Goal: Information Seeking & Learning: Learn about a topic

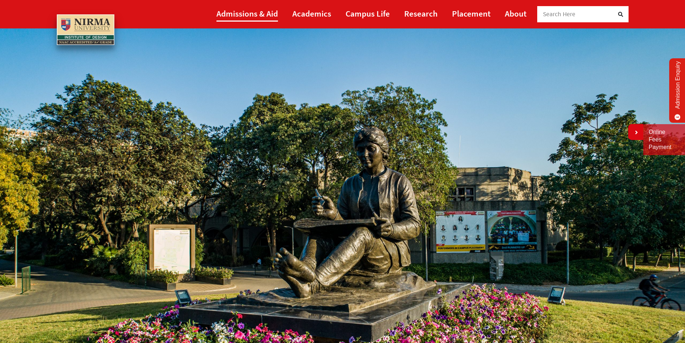
click at [256, 15] on link "Admissions & Aid" at bounding box center [246, 13] width 61 height 16
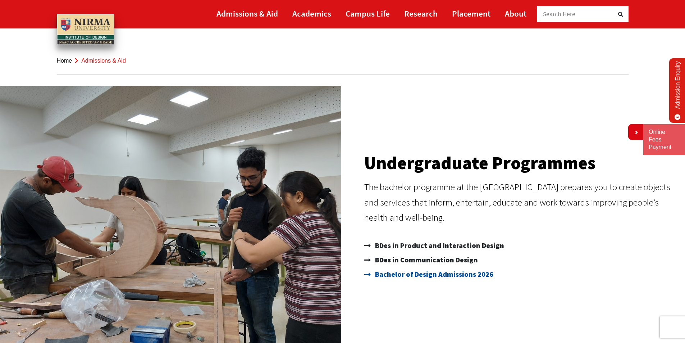
click at [403, 271] on span "Bachelor of Design Admissions 2026" at bounding box center [433, 274] width 120 height 14
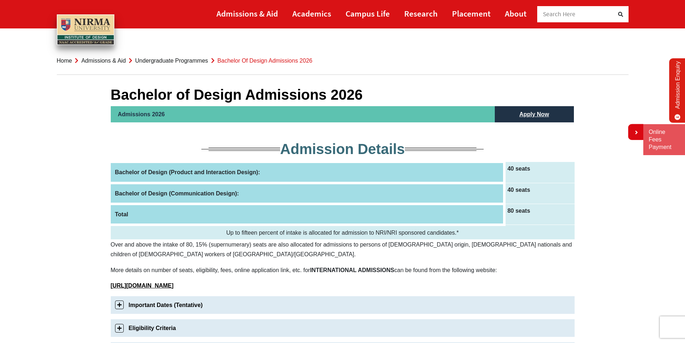
scroll to position [108, 0]
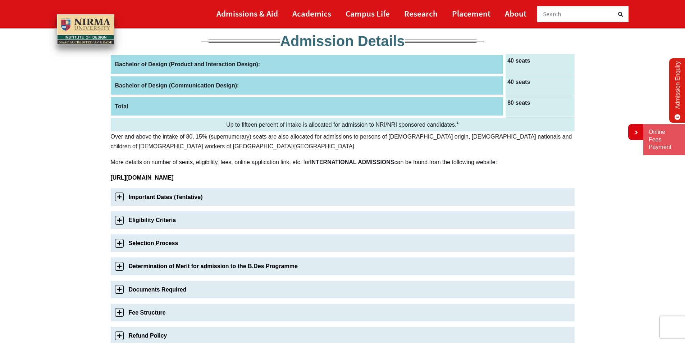
click at [117, 196] on link "Important Dates (Tentative)" at bounding box center [343, 197] width 464 height 18
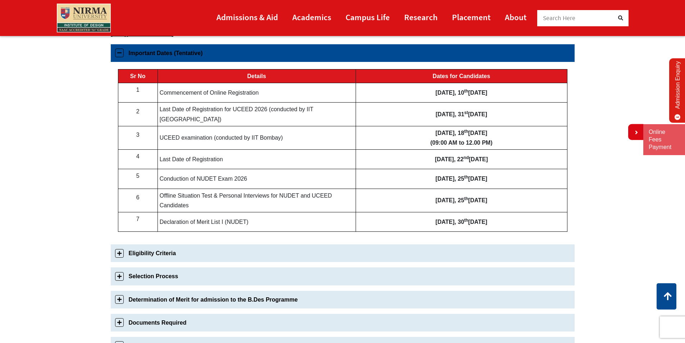
scroll to position [253, 0]
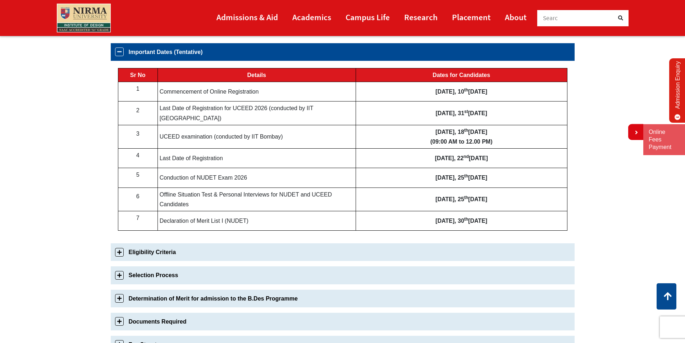
click at [120, 251] on link "Eligibility Criteria" at bounding box center [343, 252] width 464 height 18
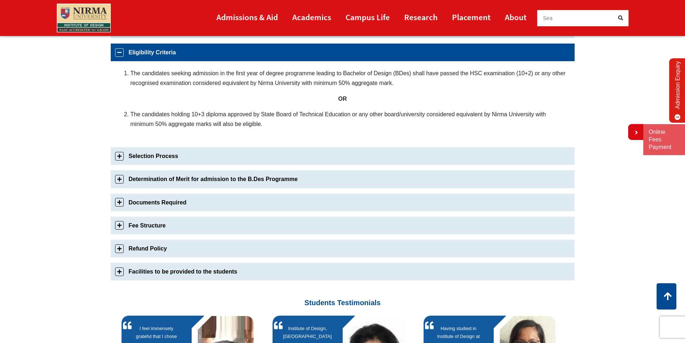
scroll to position [276, 0]
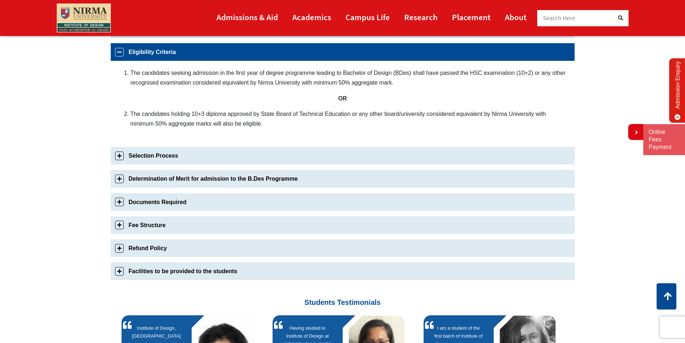
click at [115, 155] on link "Selection Process" at bounding box center [343, 156] width 464 height 18
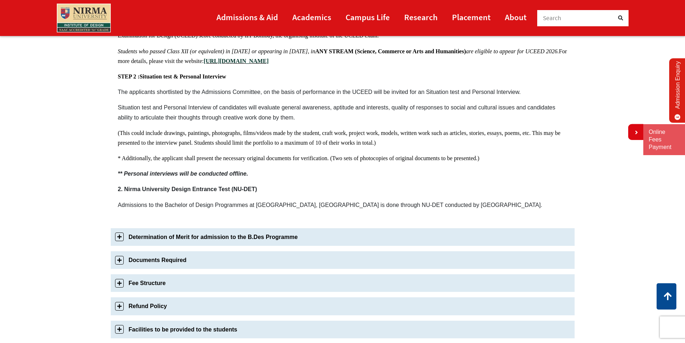
scroll to position [443, 0]
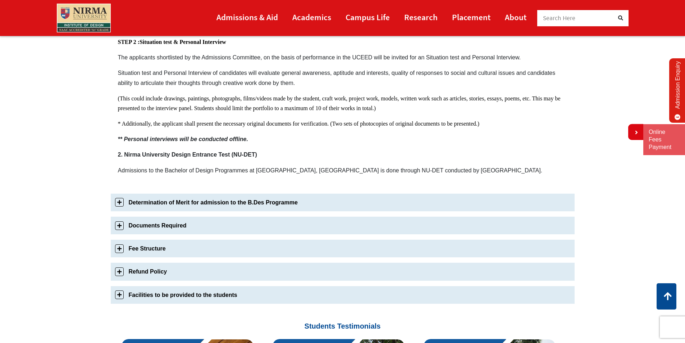
click at [137, 197] on link "Determination of Merit for admission to the B.Des Programme" at bounding box center [343, 202] width 464 height 18
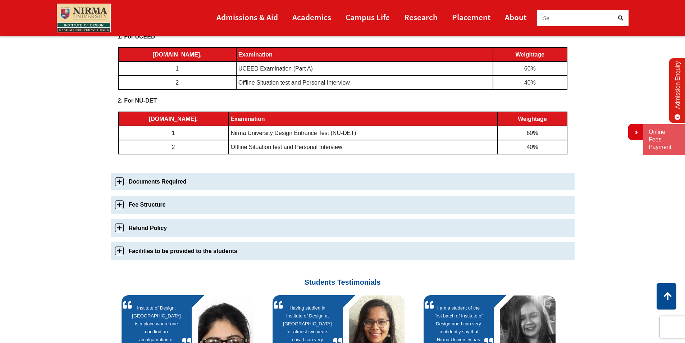
scroll to position [394, 0]
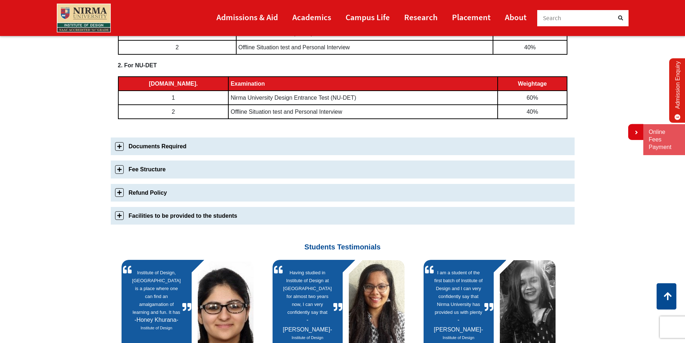
click at [157, 147] on link "Documents Required" at bounding box center [343, 146] width 464 height 18
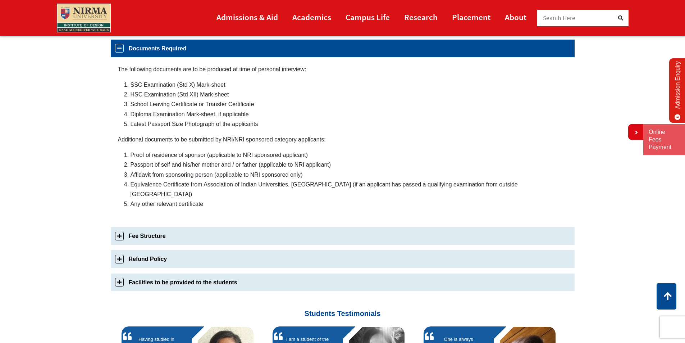
scroll to position [345, 0]
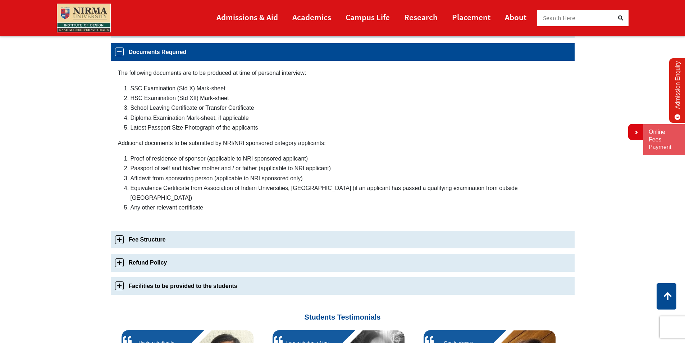
click at [159, 177] on li "Affidavit from sponsoring person (applicable to NRI sponsored only)" at bounding box center [349, 178] width 437 height 10
click at [147, 230] on link "Fee Structure" at bounding box center [343, 239] width 464 height 18
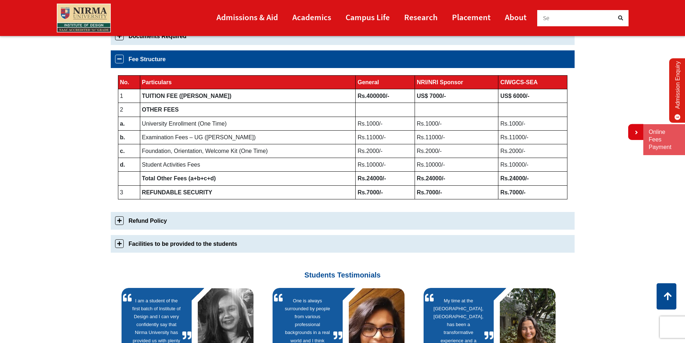
scroll to position [368, 0]
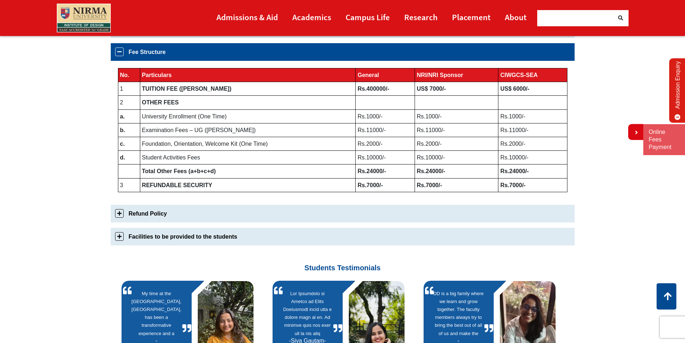
click at [228, 213] on link "Refund Policy" at bounding box center [343, 214] width 464 height 18
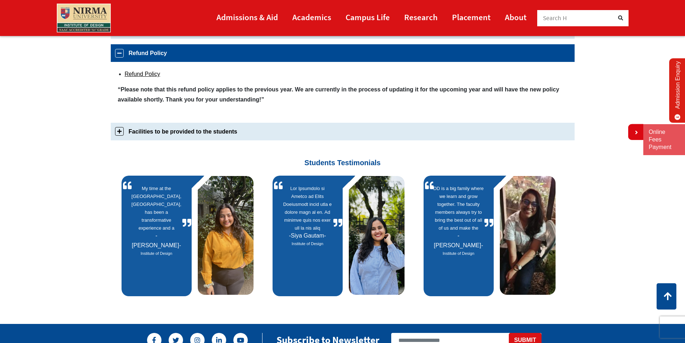
scroll to position [391, 0]
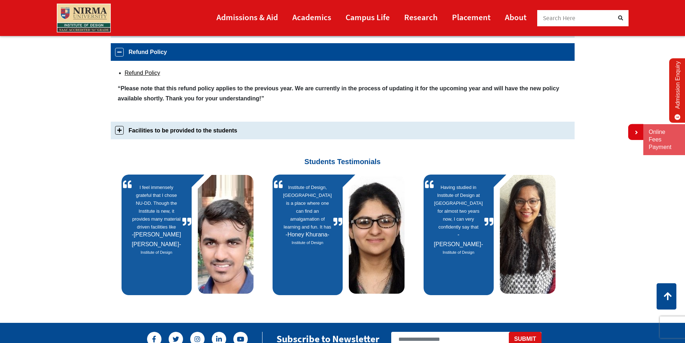
click at [163, 125] on link "Facilities to be provided to the students" at bounding box center [343, 131] width 464 height 18
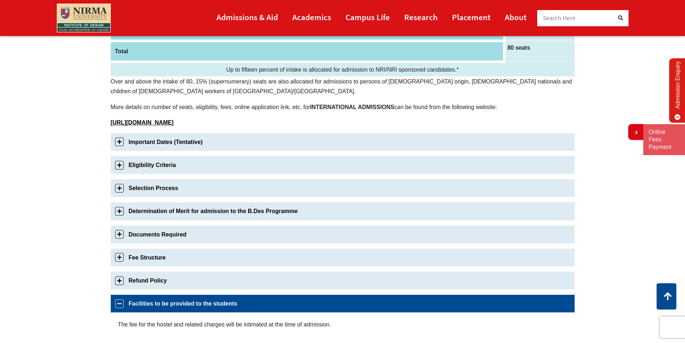
scroll to position [108, 0]
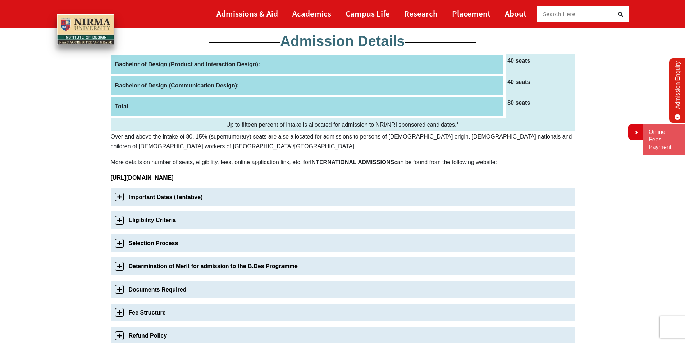
click at [164, 196] on link "Important Dates (Tentative)" at bounding box center [343, 197] width 464 height 18
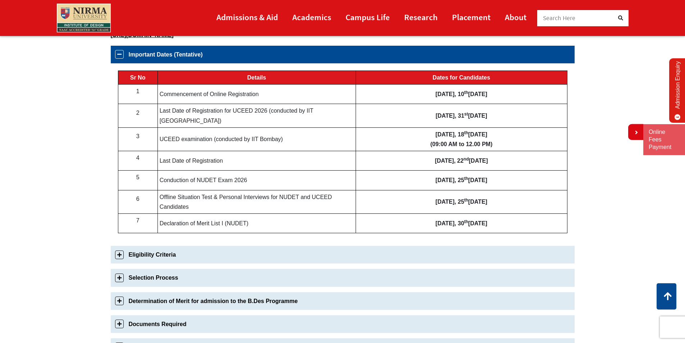
scroll to position [253, 0]
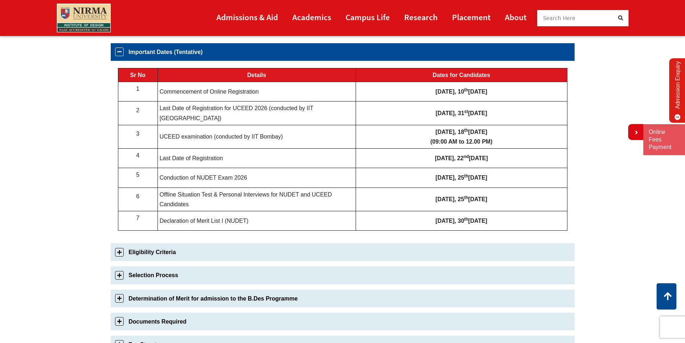
click at [138, 246] on link "Eligibility Criteria" at bounding box center [343, 252] width 464 height 18
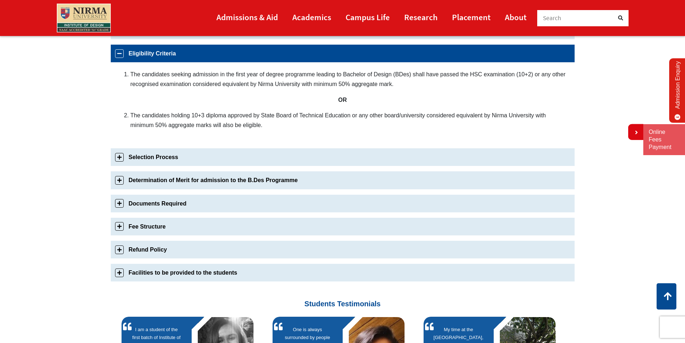
scroll to position [276, 0]
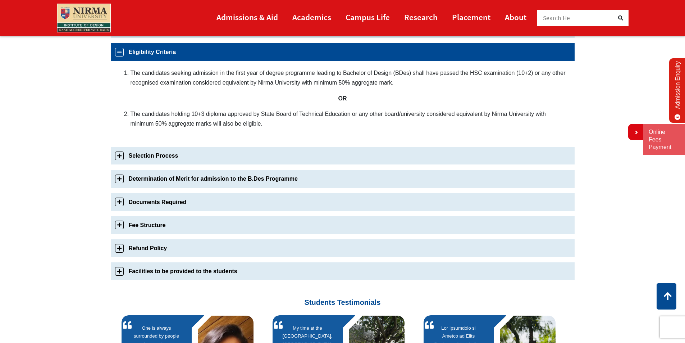
click at [154, 158] on link "Selection Process" at bounding box center [343, 156] width 464 height 18
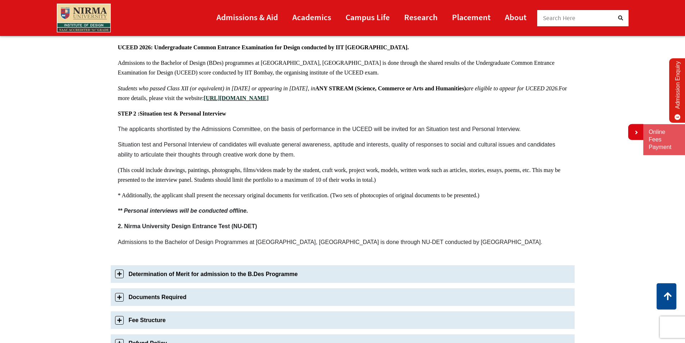
scroll to position [443, 0]
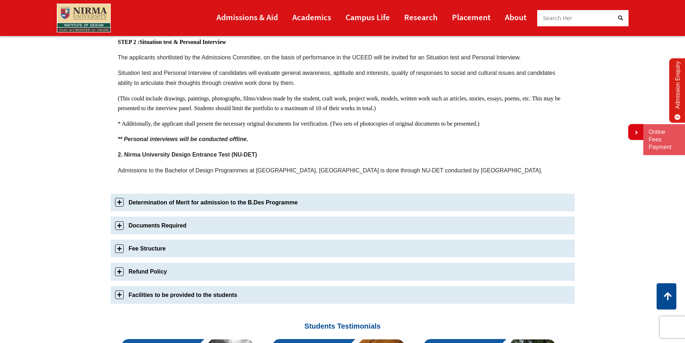
click at [143, 202] on link "Determination of Merit for admission to the B.Des Programme" at bounding box center [343, 202] width 464 height 18
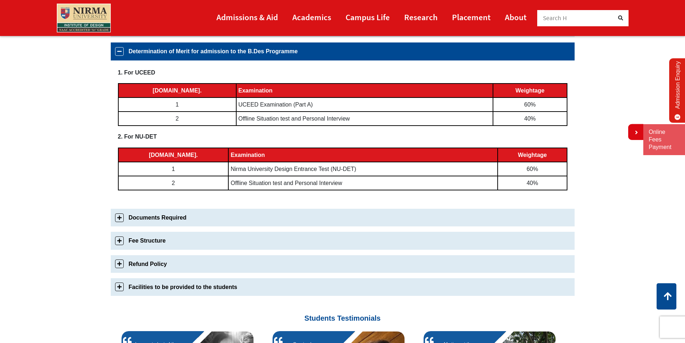
scroll to position [322, 0]
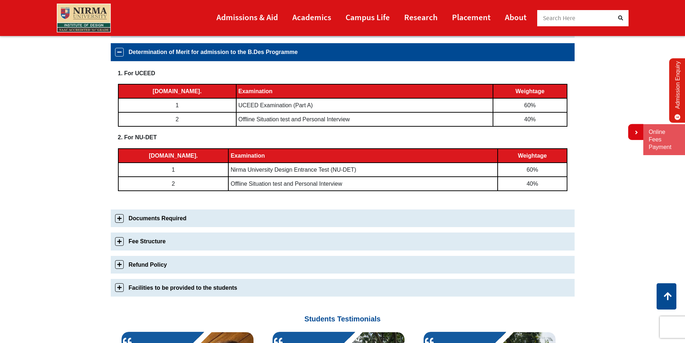
click at [154, 239] on link "Fee Structure" at bounding box center [343, 241] width 464 height 18
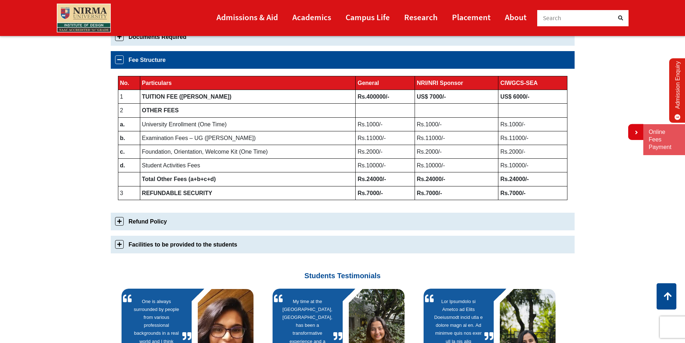
scroll to position [368, 0]
